Goal: Task Accomplishment & Management: Manage account settings

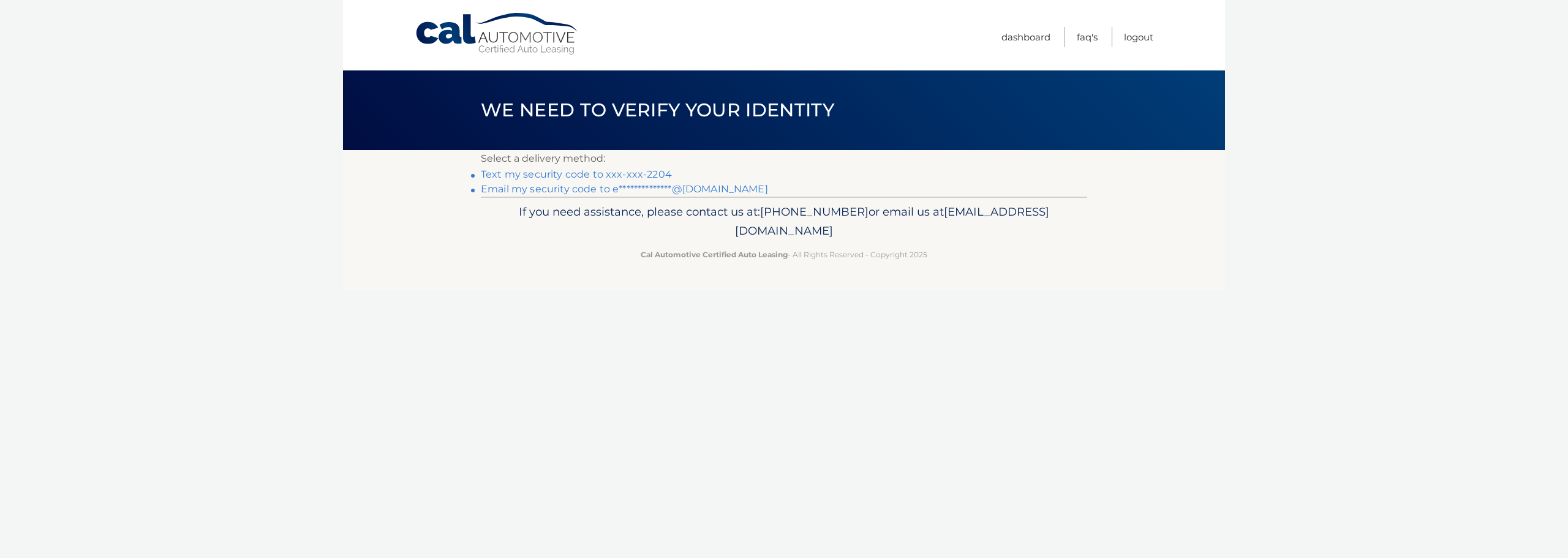
click at [507, 170] on link "Text my security code to xxx-xxx-2204" at bounding box center [576, 174] width 191 height 11
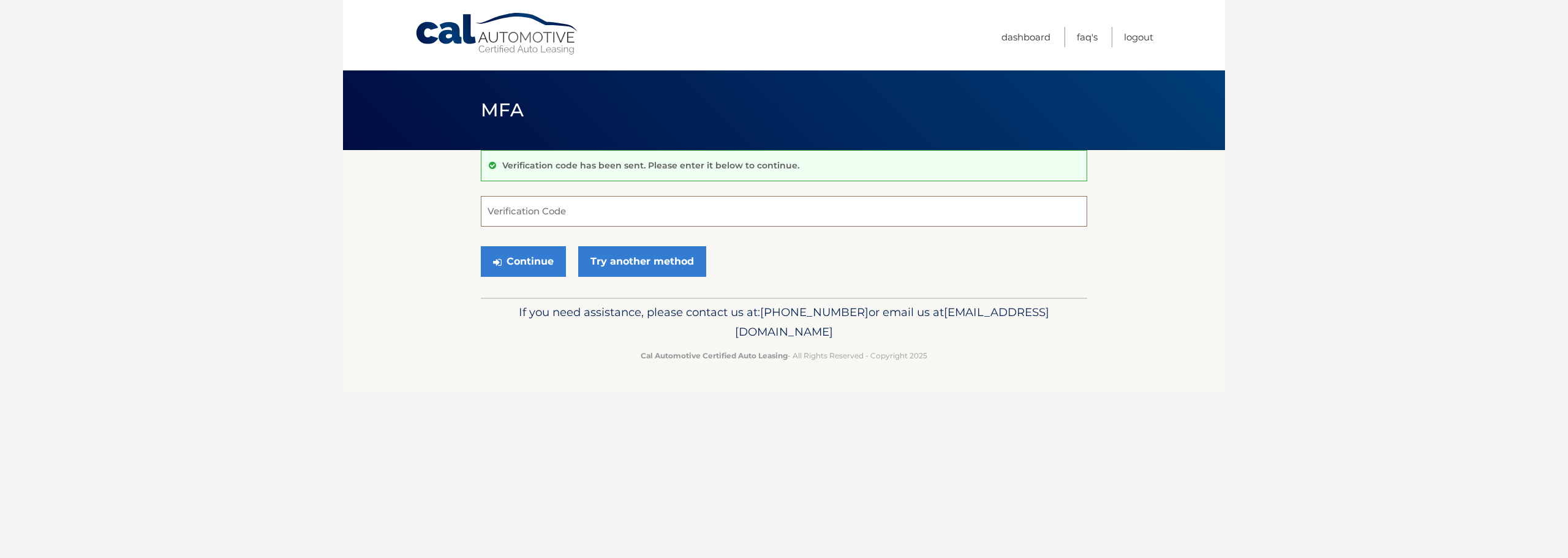
click at [583, 209] on input "Verification Code" at bounding box center [784, 211] width 607 height 31
type input "788265"
click at [537, 263] on button "Continue" at bounding box center [523, 261] width 85 height 31
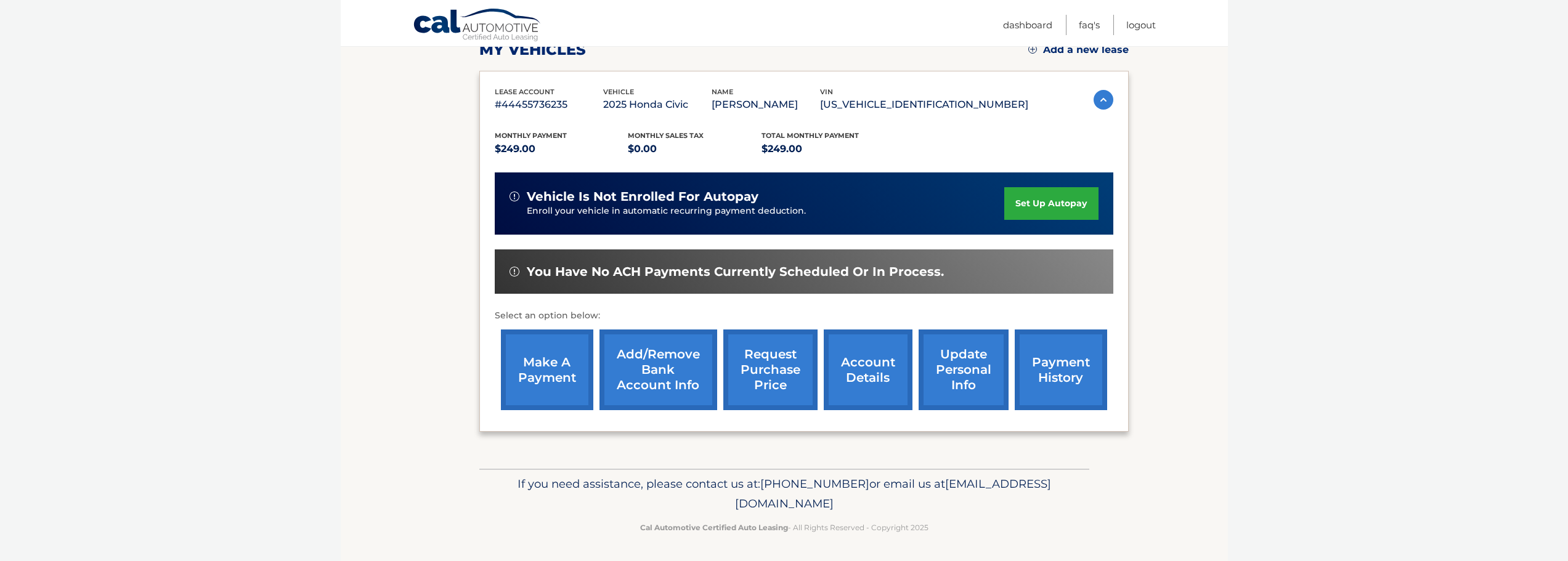
scroll to position [186, 0]
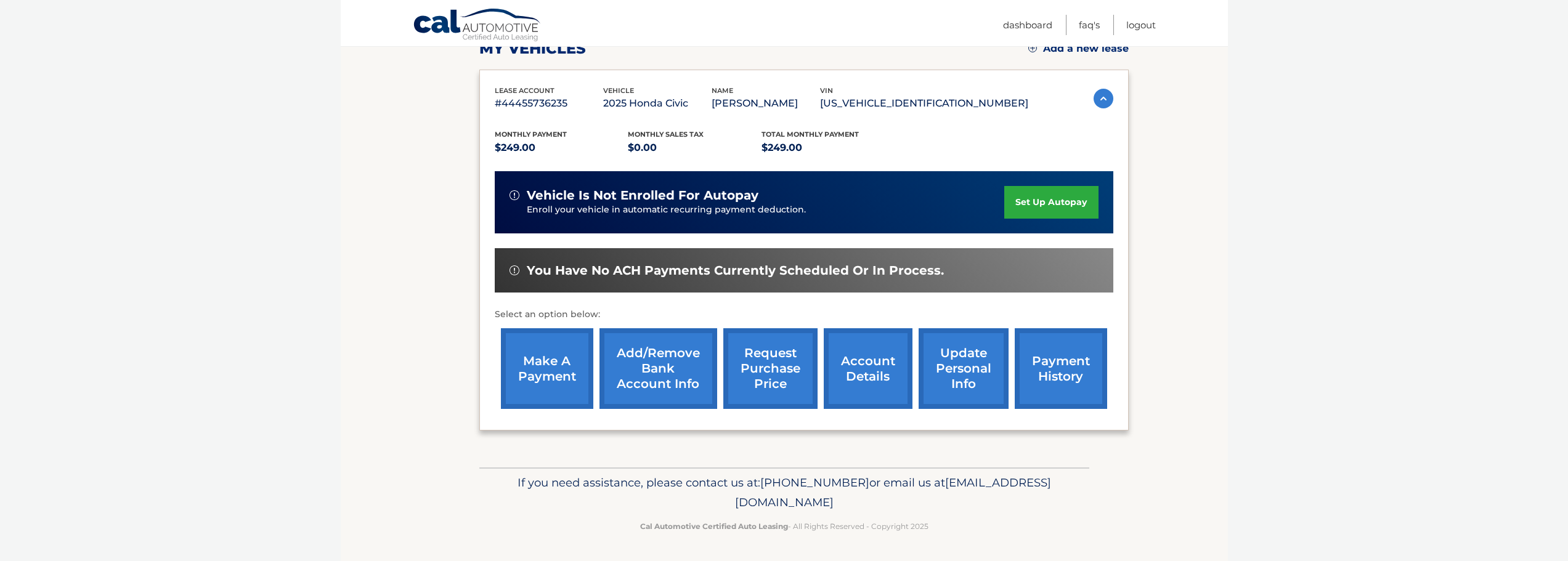
click at [541, 355] on link "make a payment" at bounding box center [547, 369] width 92 height 81
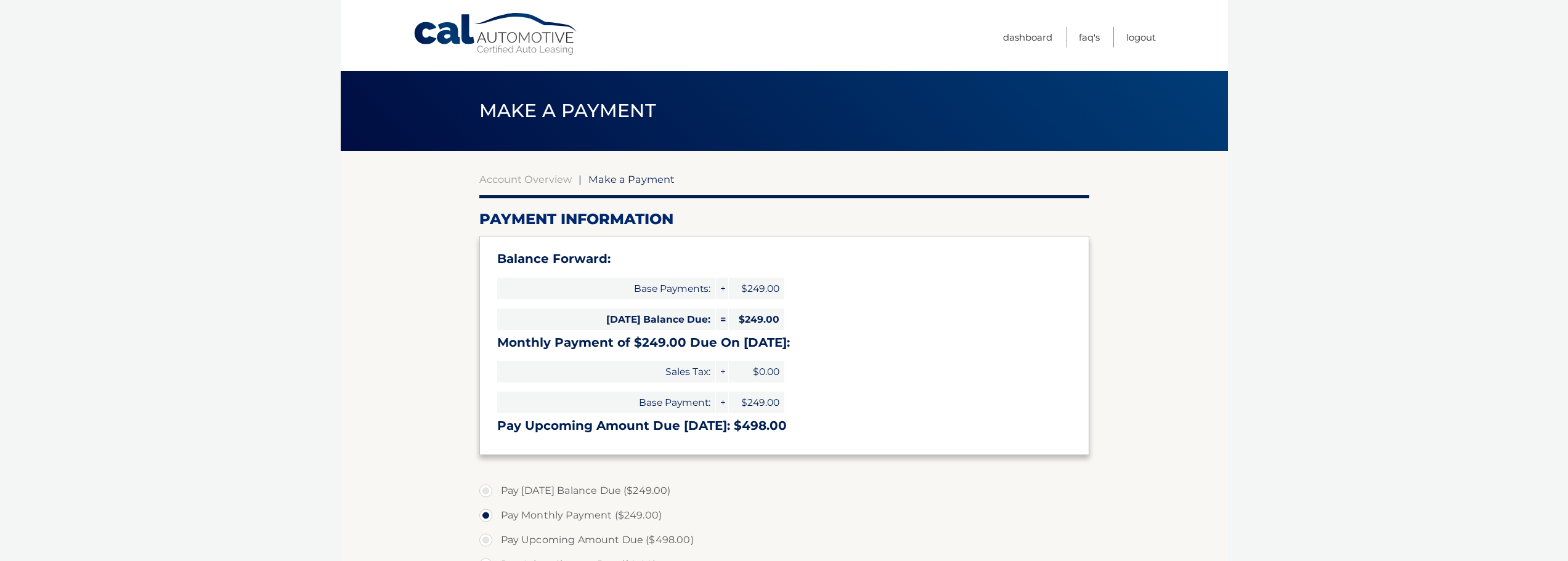
select select "YTdlYjlhOGItMjM4NS00ZWVmLTg0YTMtYjE4NTAxMzc5MDZj"
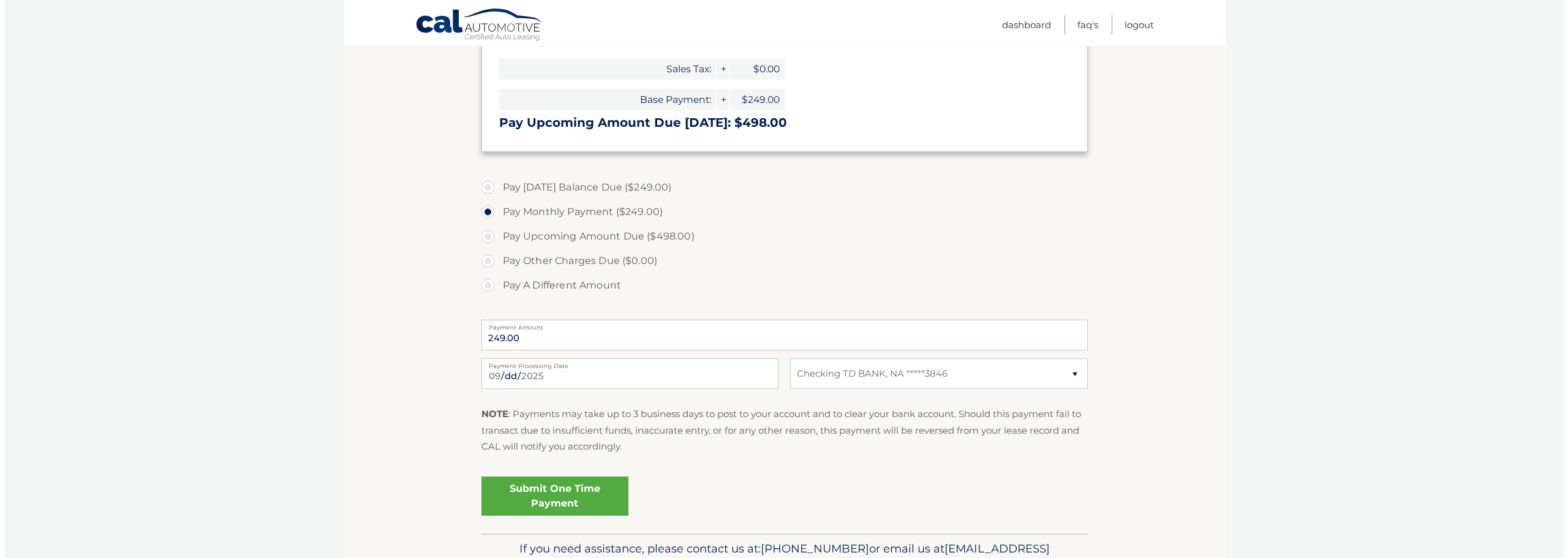
scroll to position [306, 0]
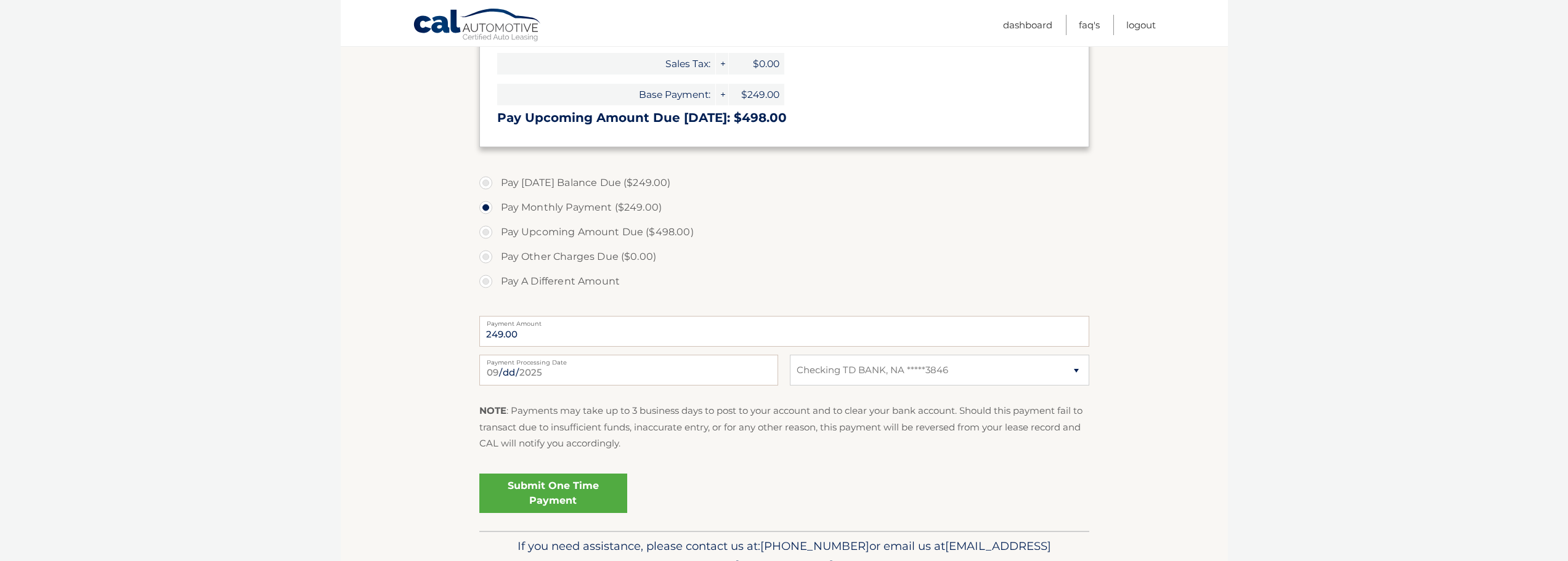
click at [514, 495] on link "Submit One Time Payment" at bounding box center [553, 493] width 147 height 39
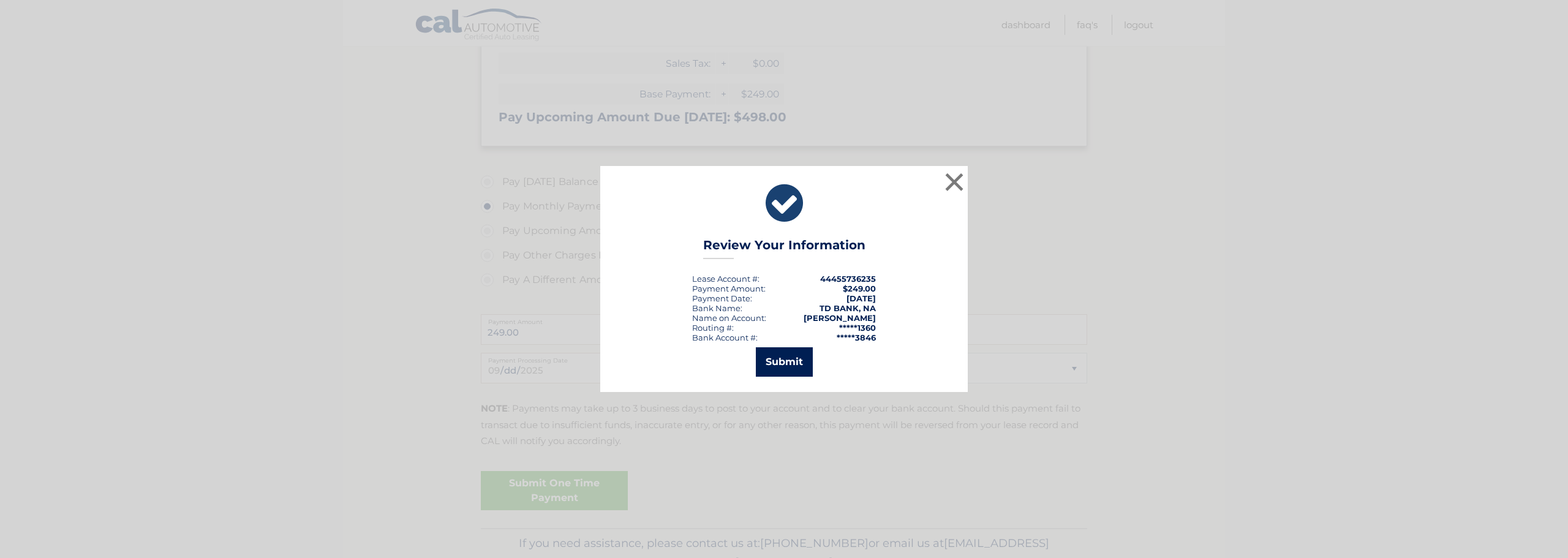
click at [793, 370] on button "Submit" at bounding box center [784, 361] width 57 height 29
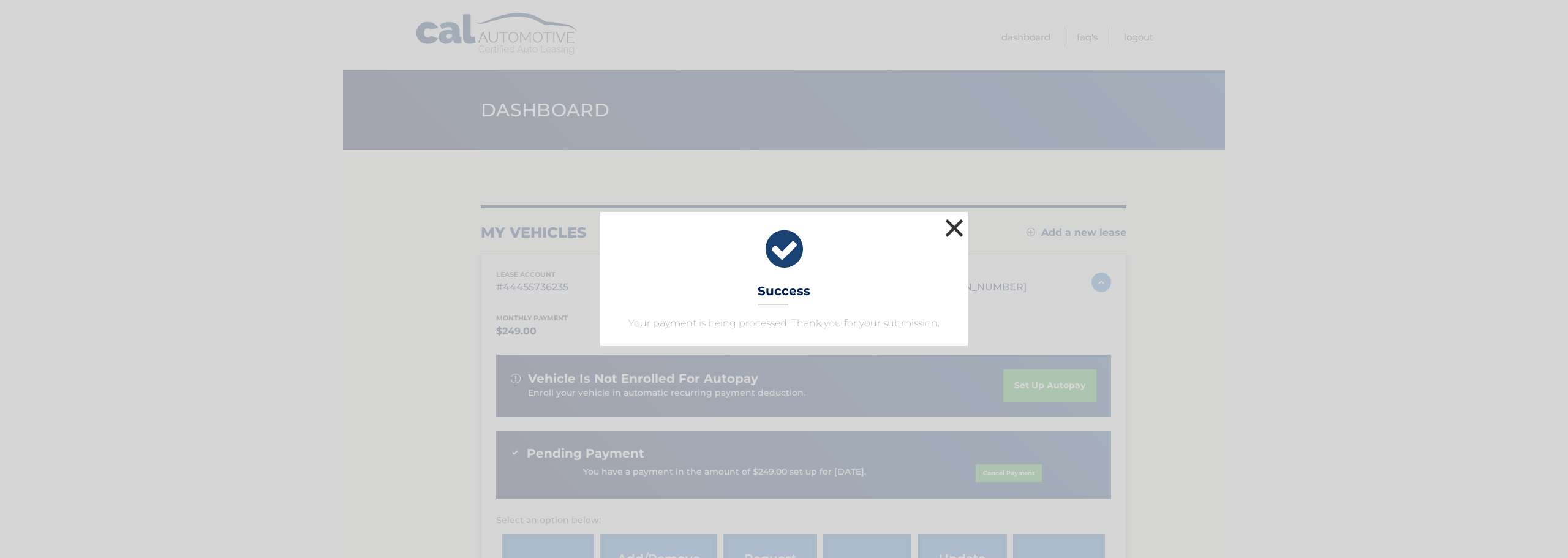
click at [958, 224] on button "×" at bounding box center [954, 228] width 24 height 24
